Goal: Task Accomplishment & Management: Manage account settings

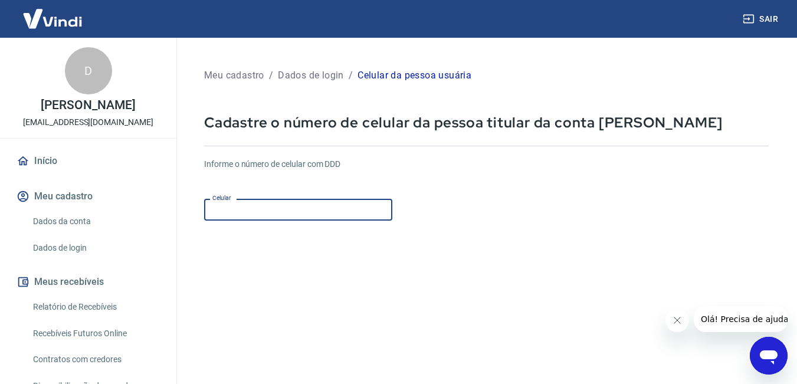
click at [320, 202] on input "Celular" at bounding box center [298, 210] width 188 height 22
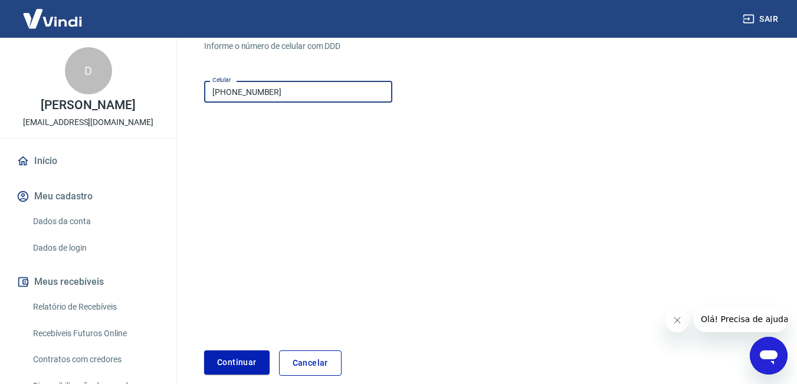
scroll to position [175, 0]
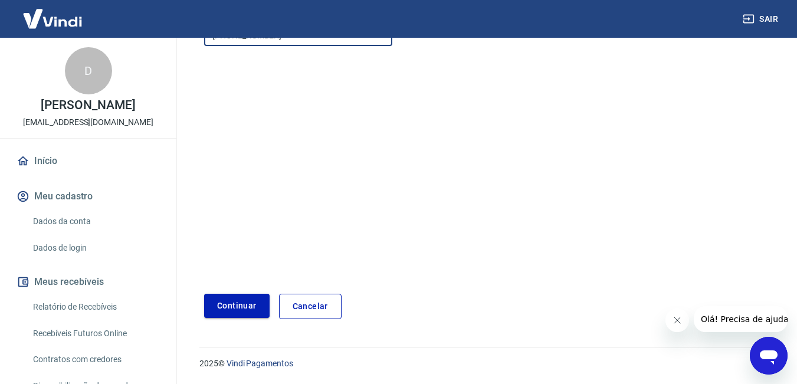
type input "[PHONE_NUMBER]"
click at [248, 296] on button "Continuar" at bounding box center [237, 306] width 66 height 24
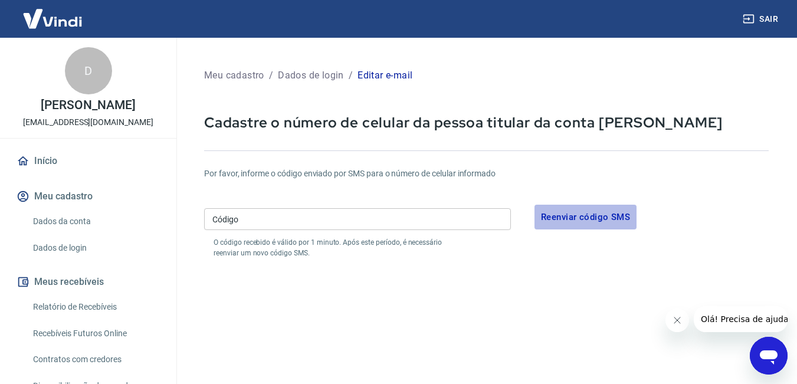
click at [578, 221] on button "Reenviar código SMS" at bounding box center [586, 217] width 102 height 25
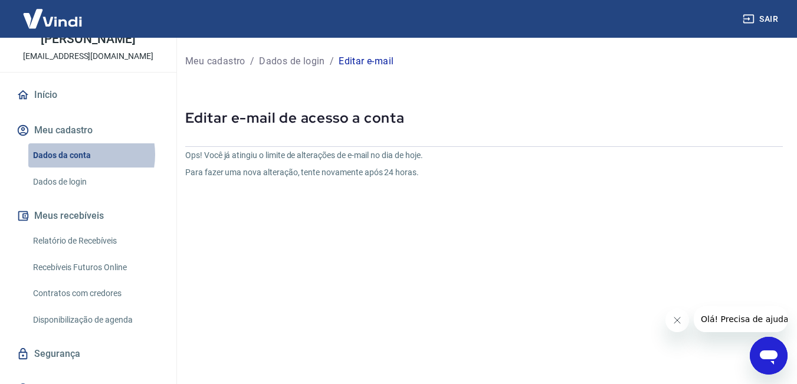
click at [76, 155] on link "Dados da conta" at bounding box center [95, 155] width 134 height 24
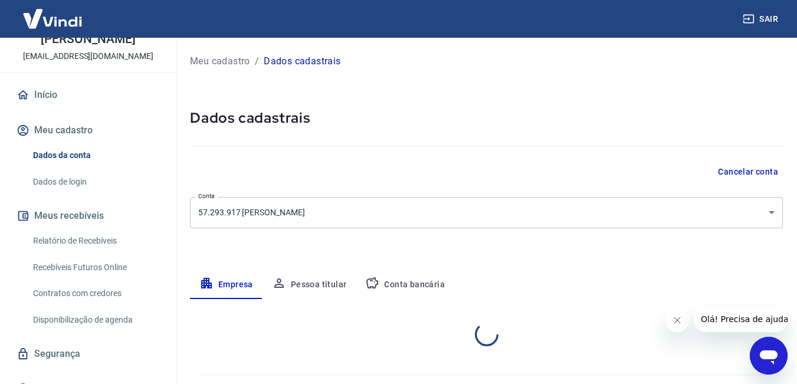
select select "SP"
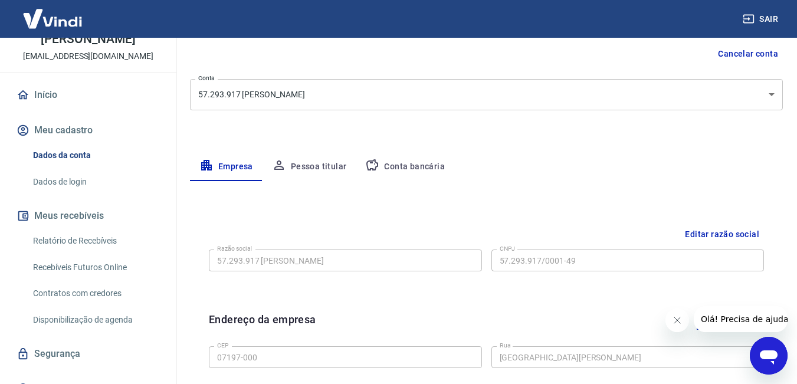
scroll to position [59, 0]
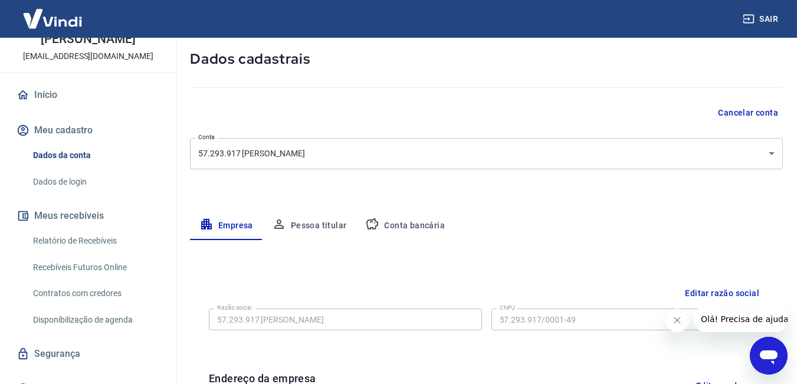
click at [424, 220] on button "Conta bancária" at bounding box center [405, 226] width 99 height 28
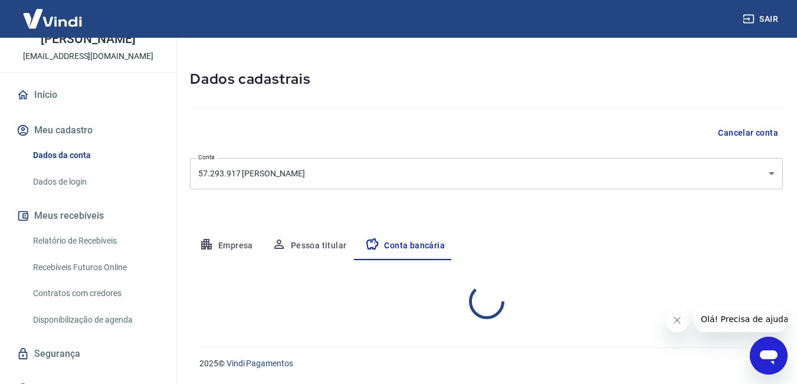
select select "1"
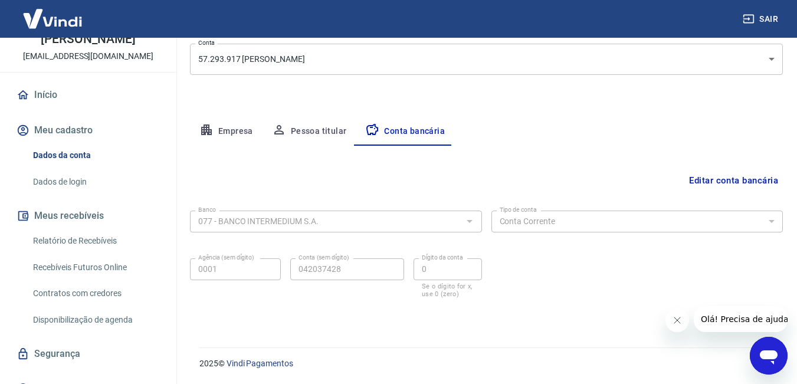
scroll to position [94, 0]
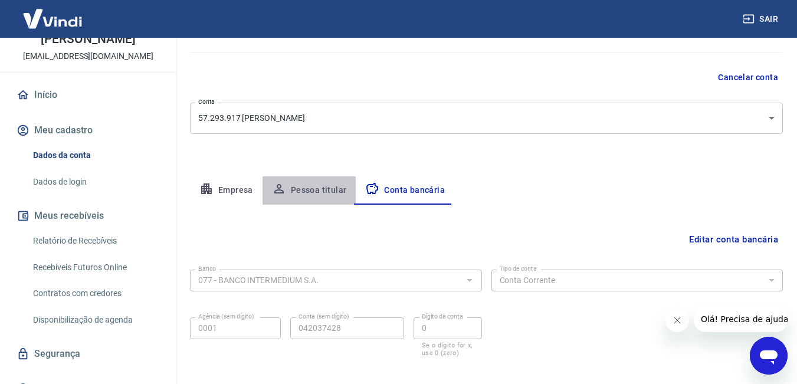
click at [323, 194] on button "Pessoa titular" at bounding box center [310, 190] width 94 height 28
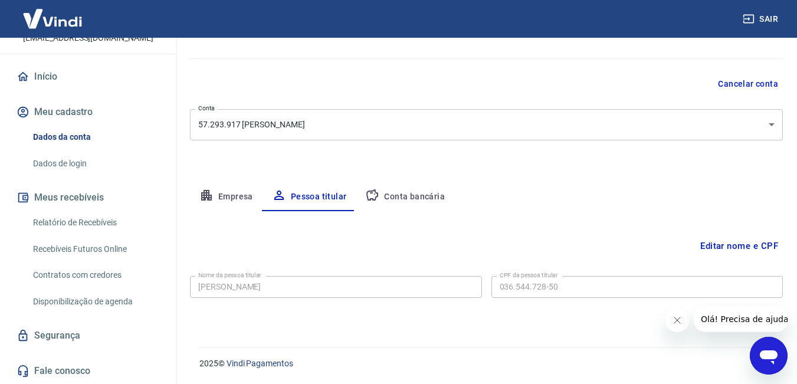
scroll to position [0, 0]
